Goal: Navigation & Orientation: Understand site structure

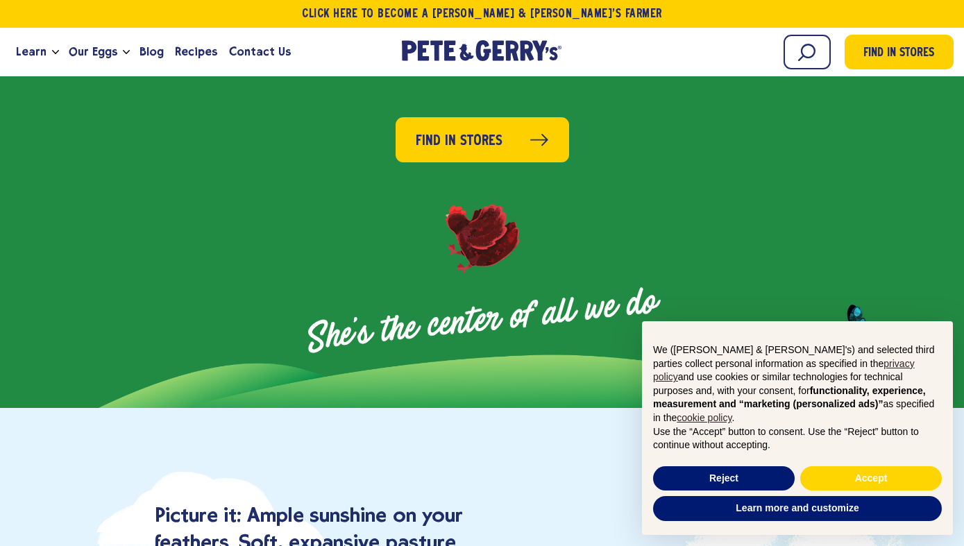
scroll to position [2025, 0]
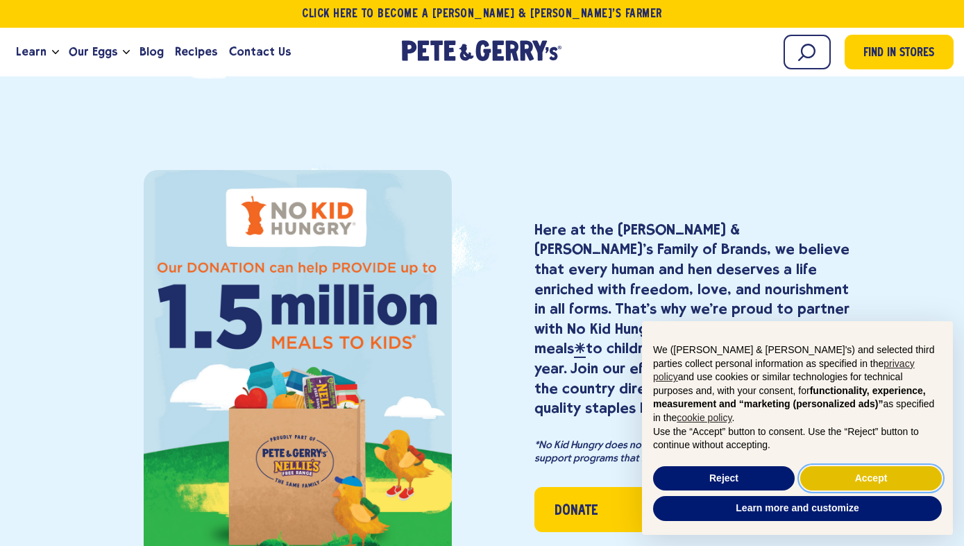
click at [841, 476] on button "Accept" at bounding box center [872, 479] width 142 height 25
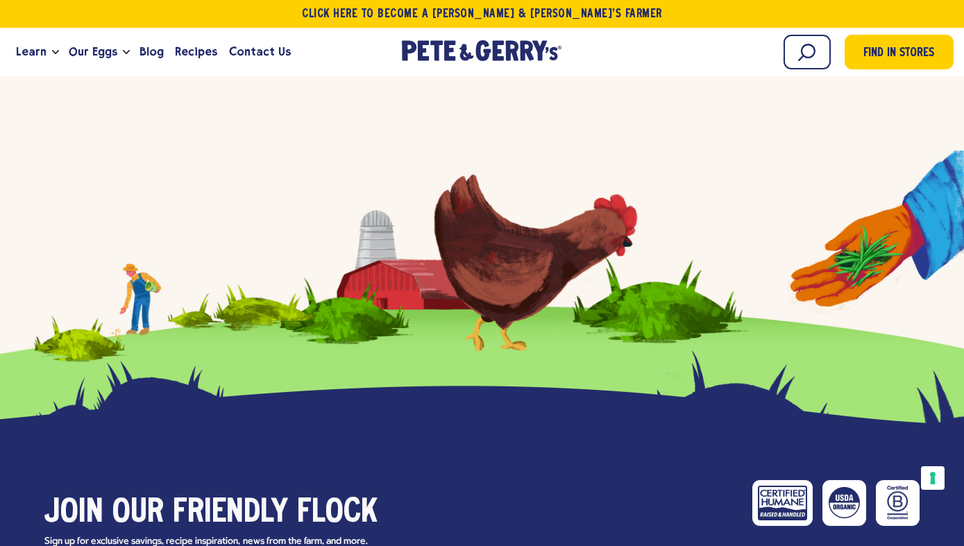
scroll to position [6763, 0]
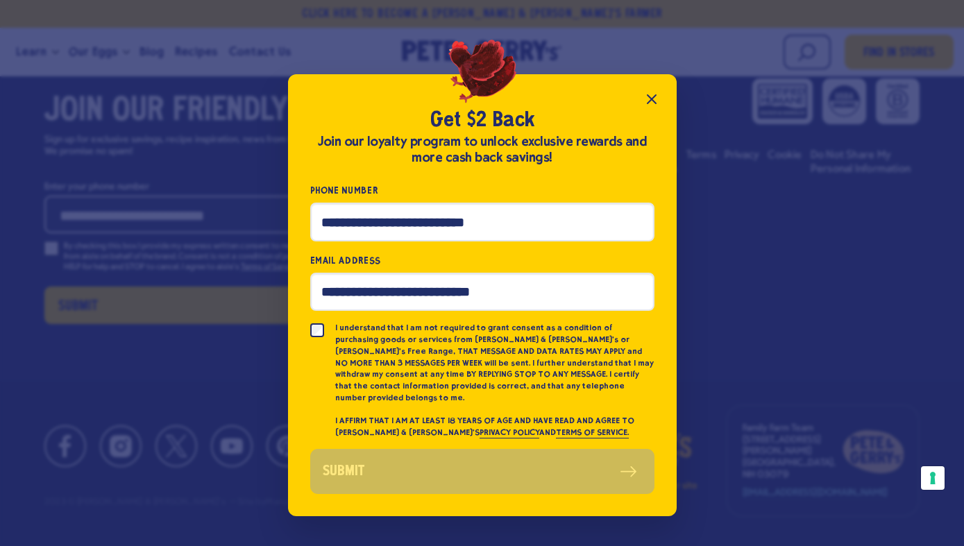
click at [655, 102] on icon "Close popup" at bounding box center [652, 99] width 8 height 8
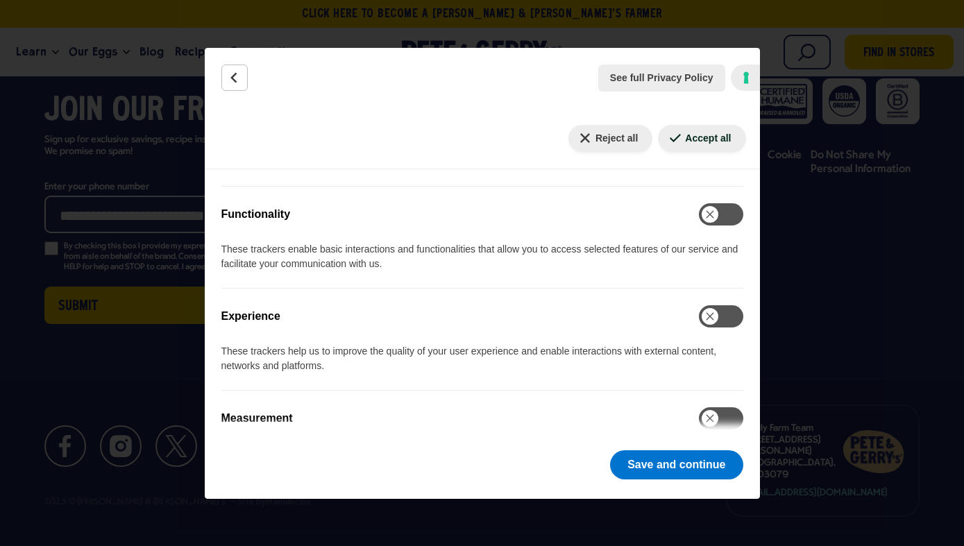
scroll to position [789, 0]
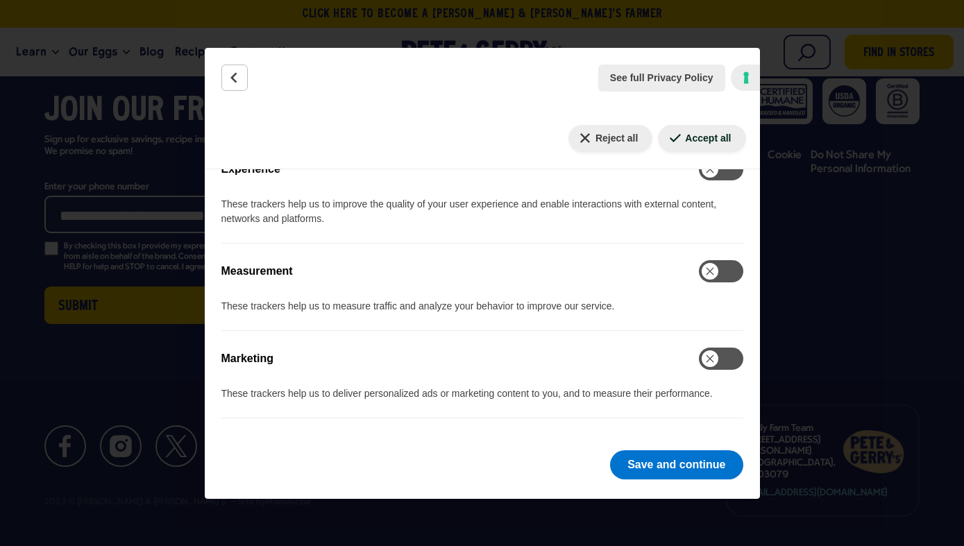
click at [248, 82] on div "See full Privacy Policy Privacy Policy" at bounding box center [482, 78] width 555 height 60
click at [238, 78] on icon "Back" at bounding box center [235, 78] width 14 height 14
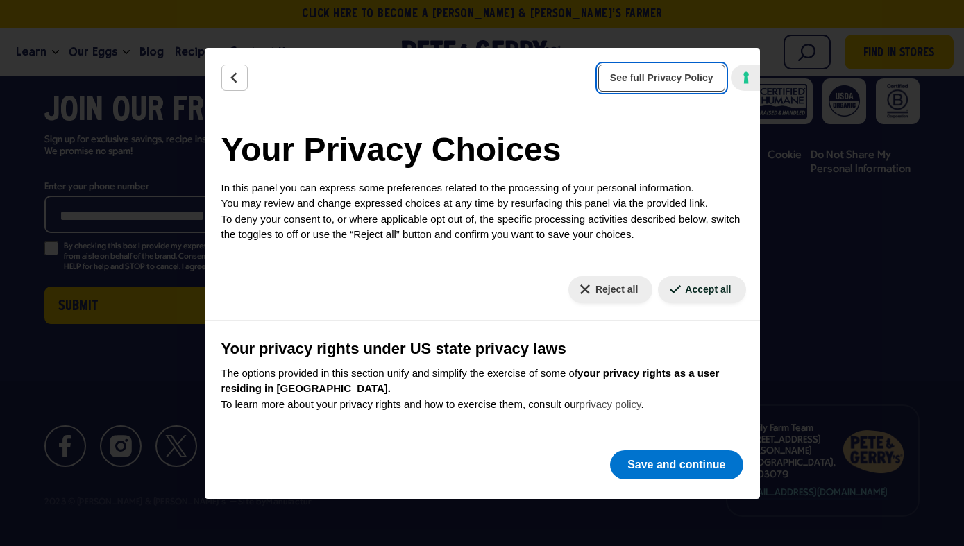
click at [667, 77] on span "See full Privacy Policy" at bounding box center [661, 78] width 103 height 15
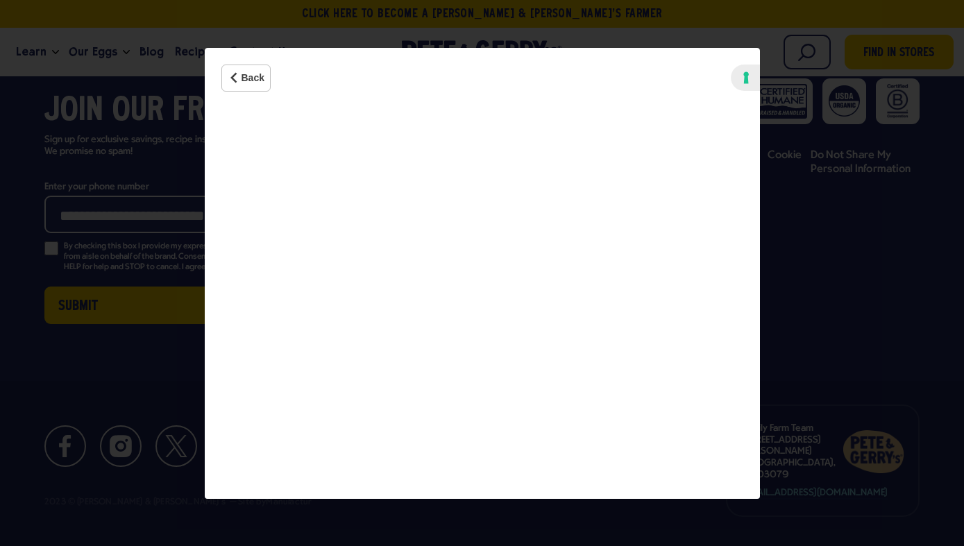
click at [146, 215] on div "Back See full Privacy Policy Privacy Policy Your Privacy Choices In this panel …" at bounding box center [482, 273] width 964 height 546
